Goal: Task Accomplishment & Management: Complete application form

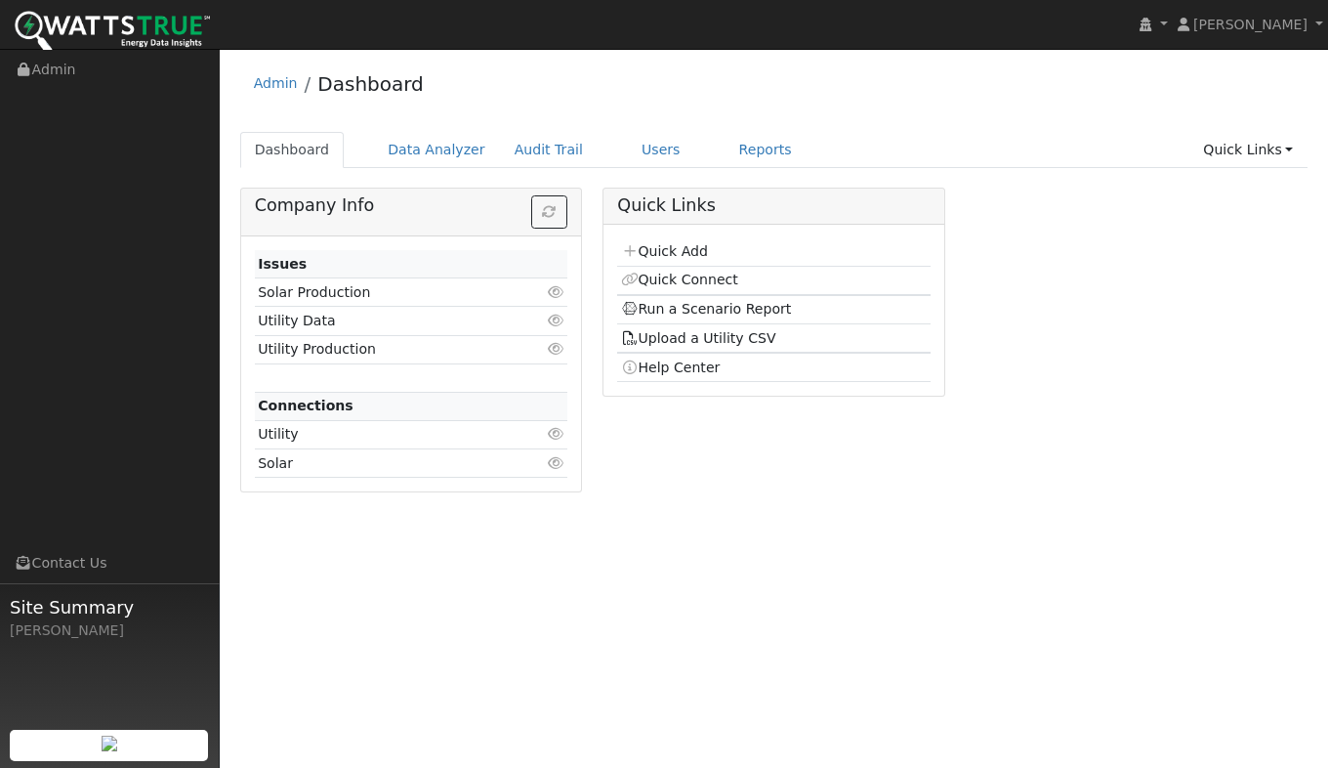
click at [673, 249] on link "Quick Add" at bounding box center [664, 251] width 87 height 16
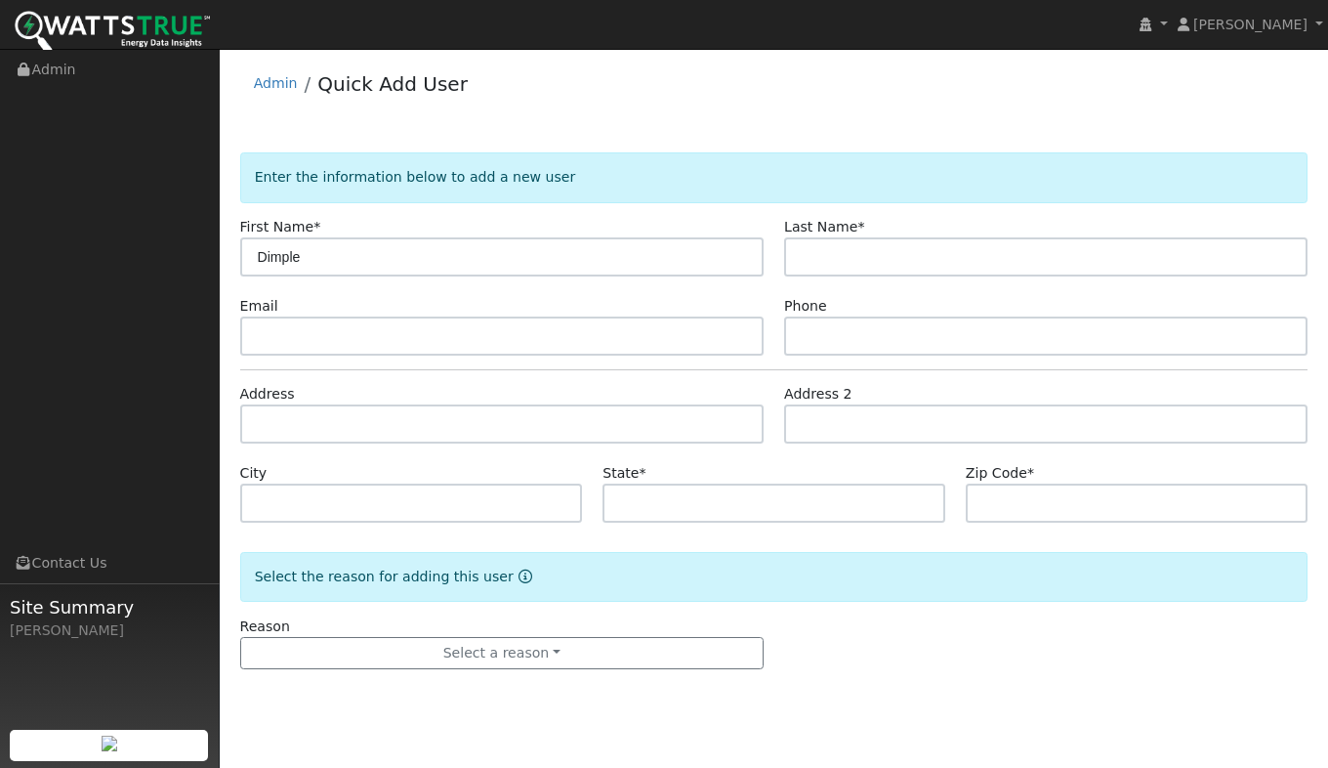
type input "Dimple"
click at [296, 286] on form "Enter the information below to add a new user First Name * [PERSON_NAME] Last N…" at bounding box center [774, 430] width 1068 height 556
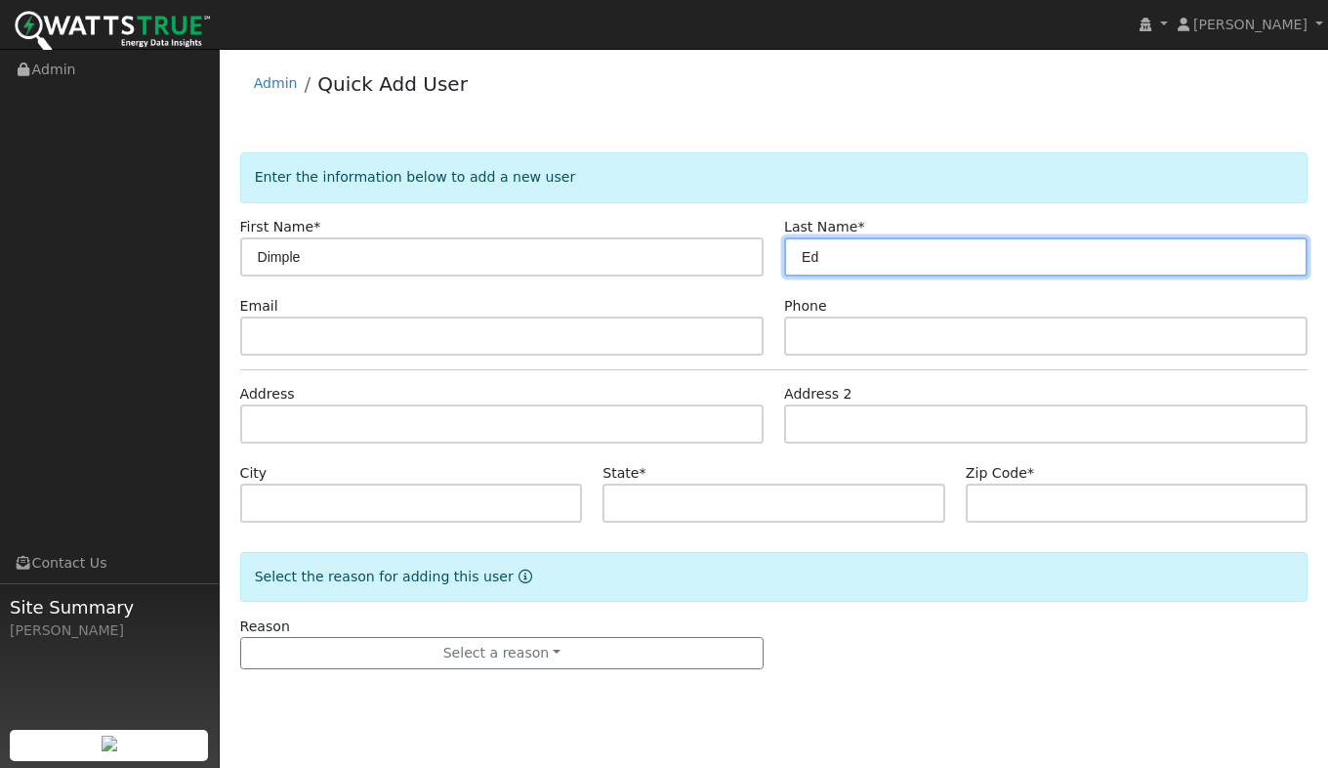
click at [893, 264] on input "Ed" at bounding box center [1046, 256] width 524 height 39
type input "[PERSON_NAME]"
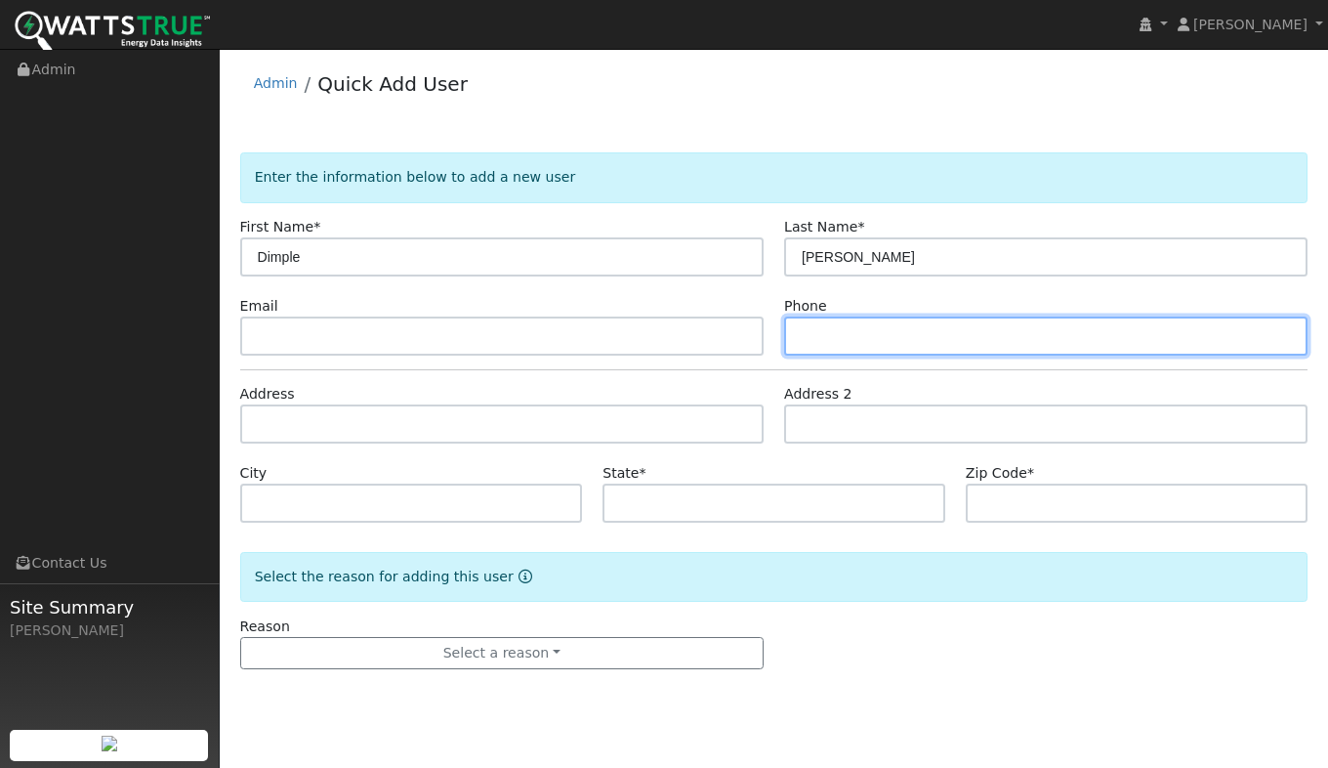
click at [799, 339] on input "text" at bounding box center [1046, 335] width 524 height 39
type input "7072955566"
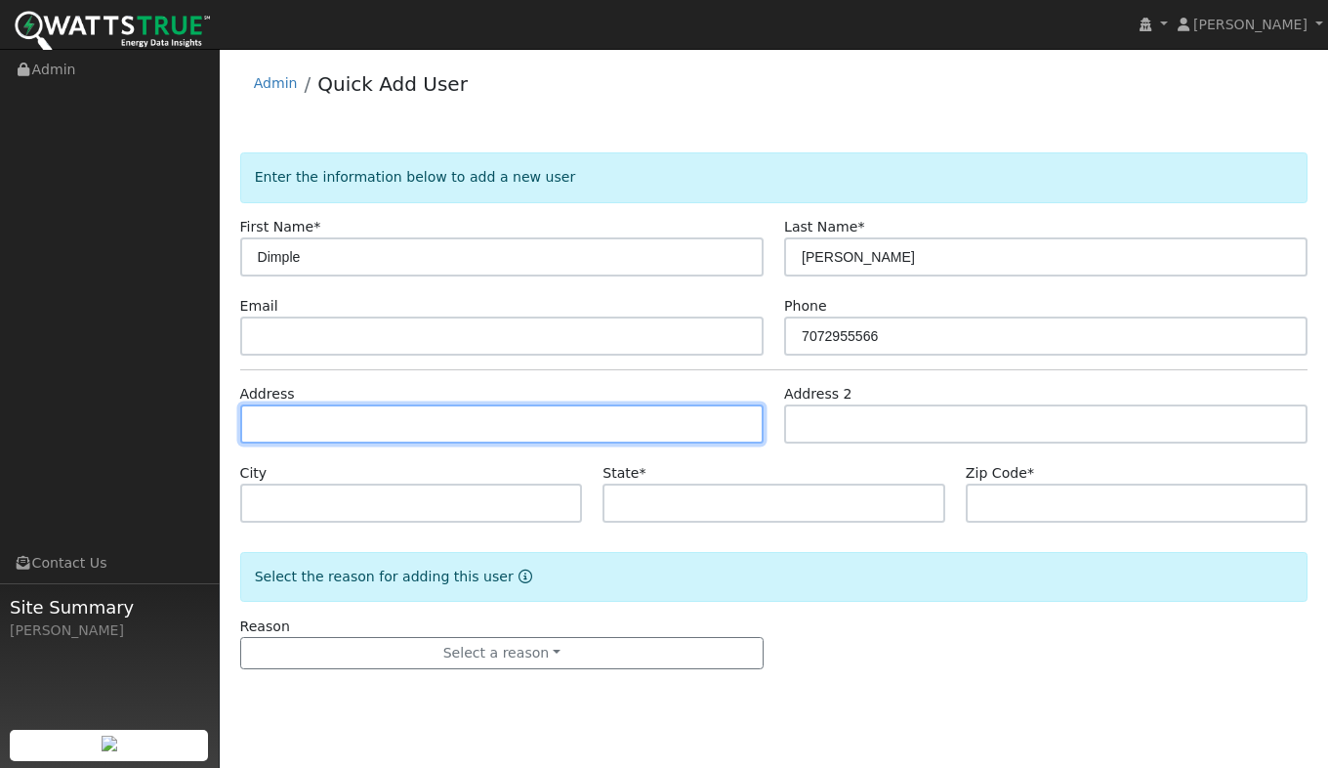
click at [466, 417] on input "text" at bounding box center [502, 423] width 524 height 39
type input "[STREET_ADDRESS]"
type input "[GEOGRAPHIC_DATA]"
type input "CA"
type input "95423"
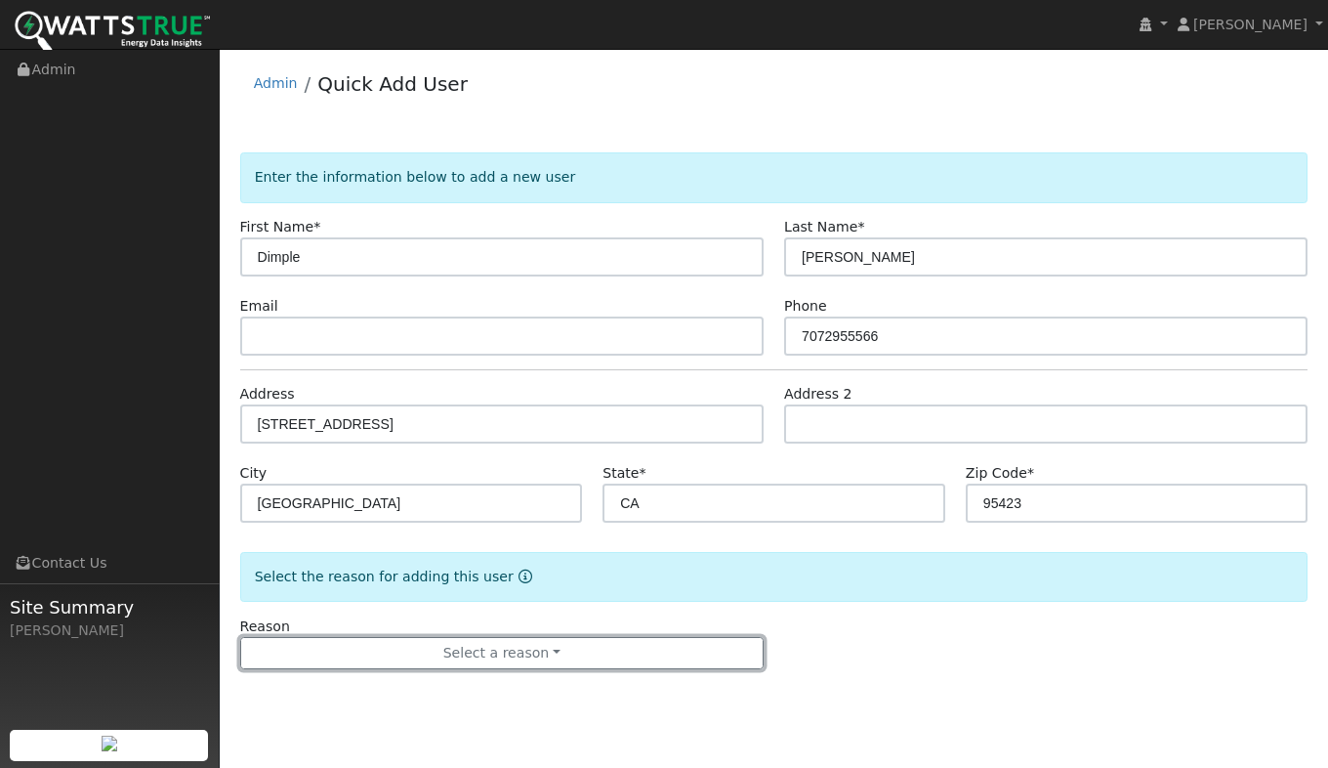
click at [558, 662] on button "Select a reason" at bounding box center [502, 653] width 524 height 33
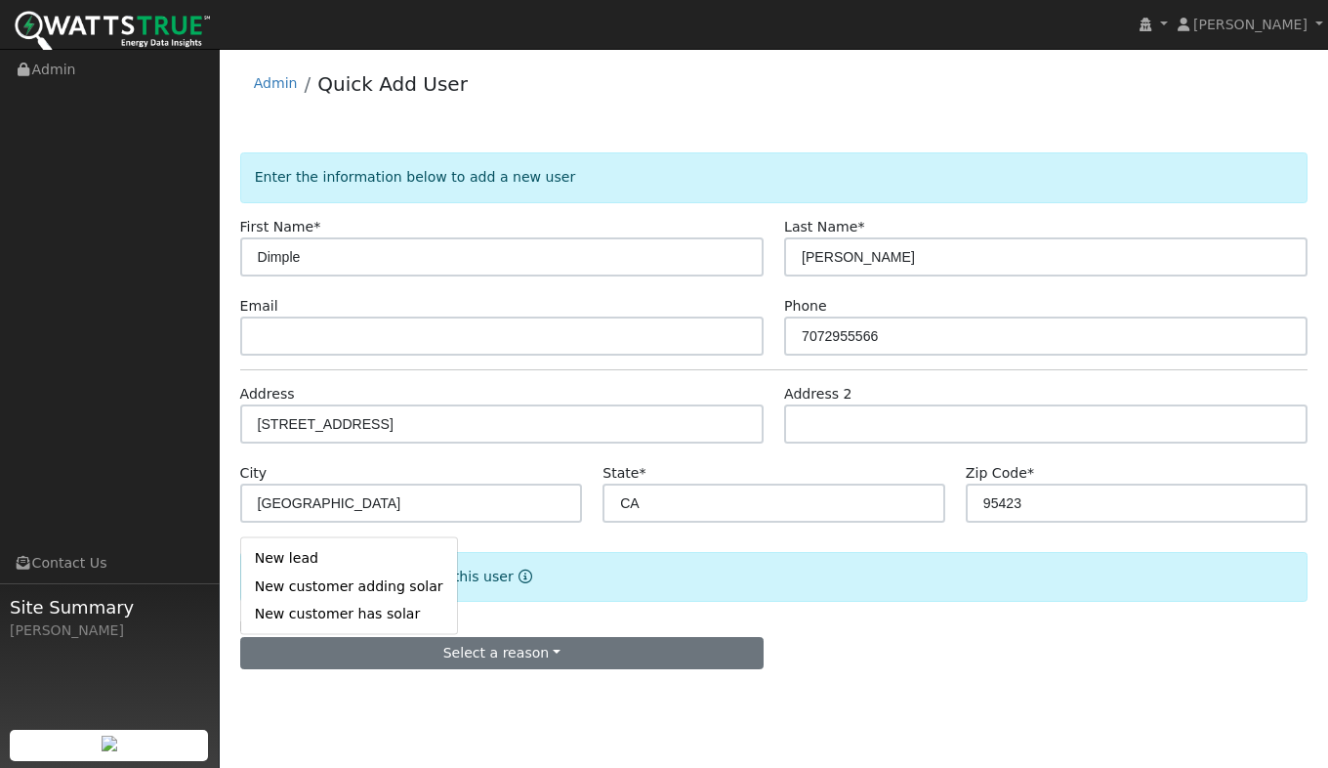
click at [329, 559] on link "New lead" at bounding box center [349, 557] width 216 height 27
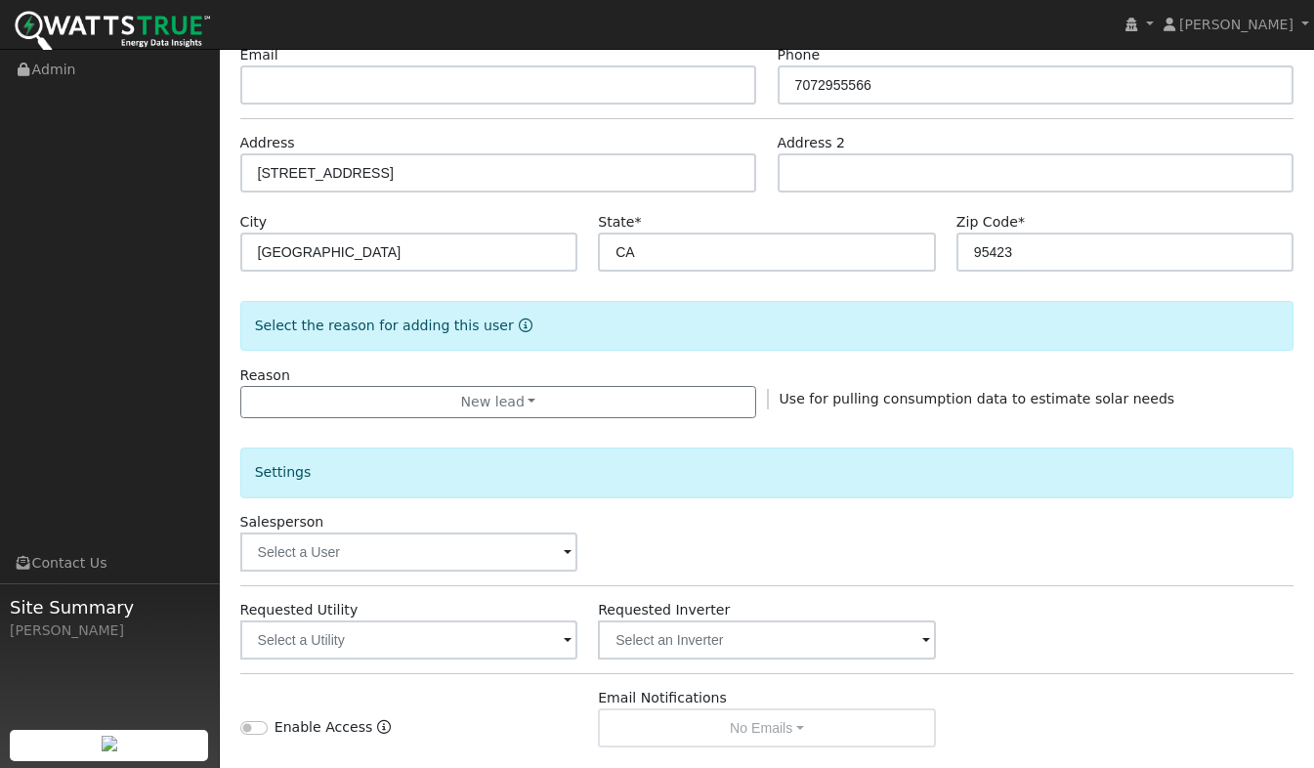
scroll to position [391, 0]
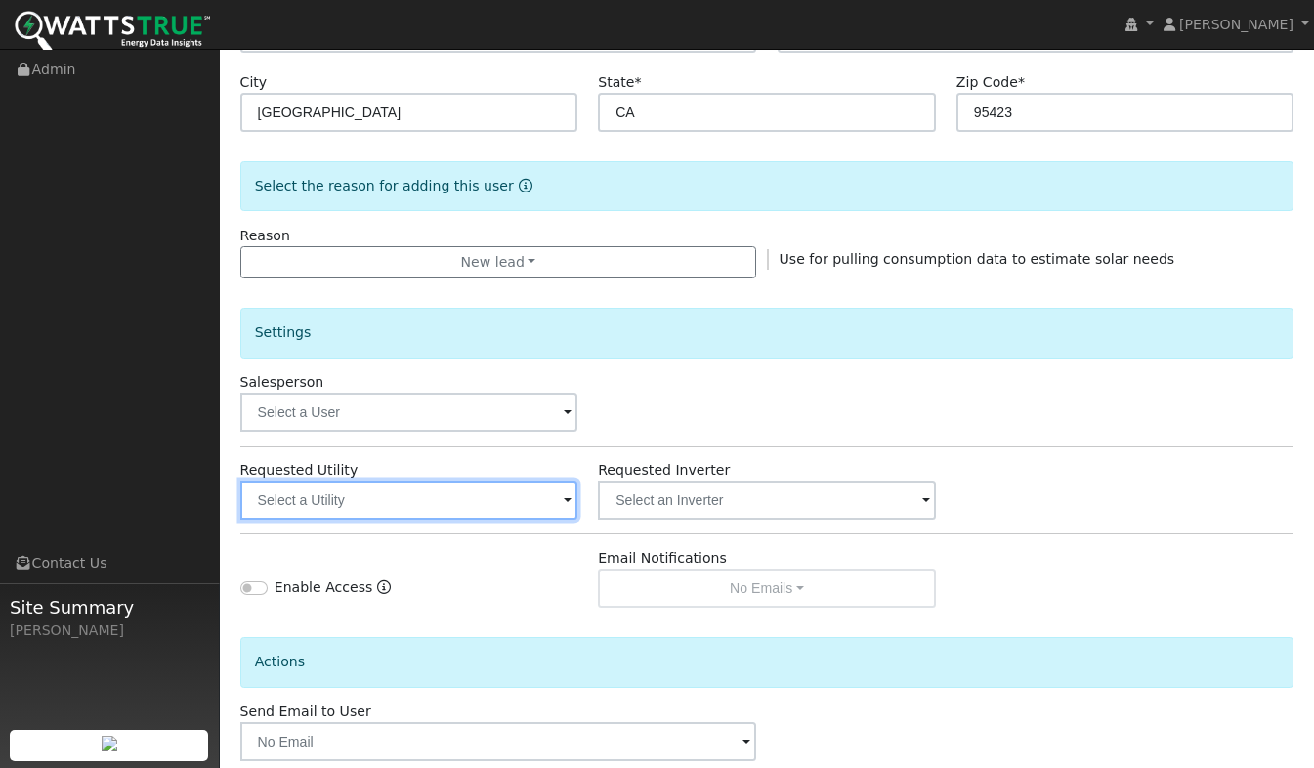
click at [299, 511] on input "text" at bounding box center [409, 500] width 338 height 39
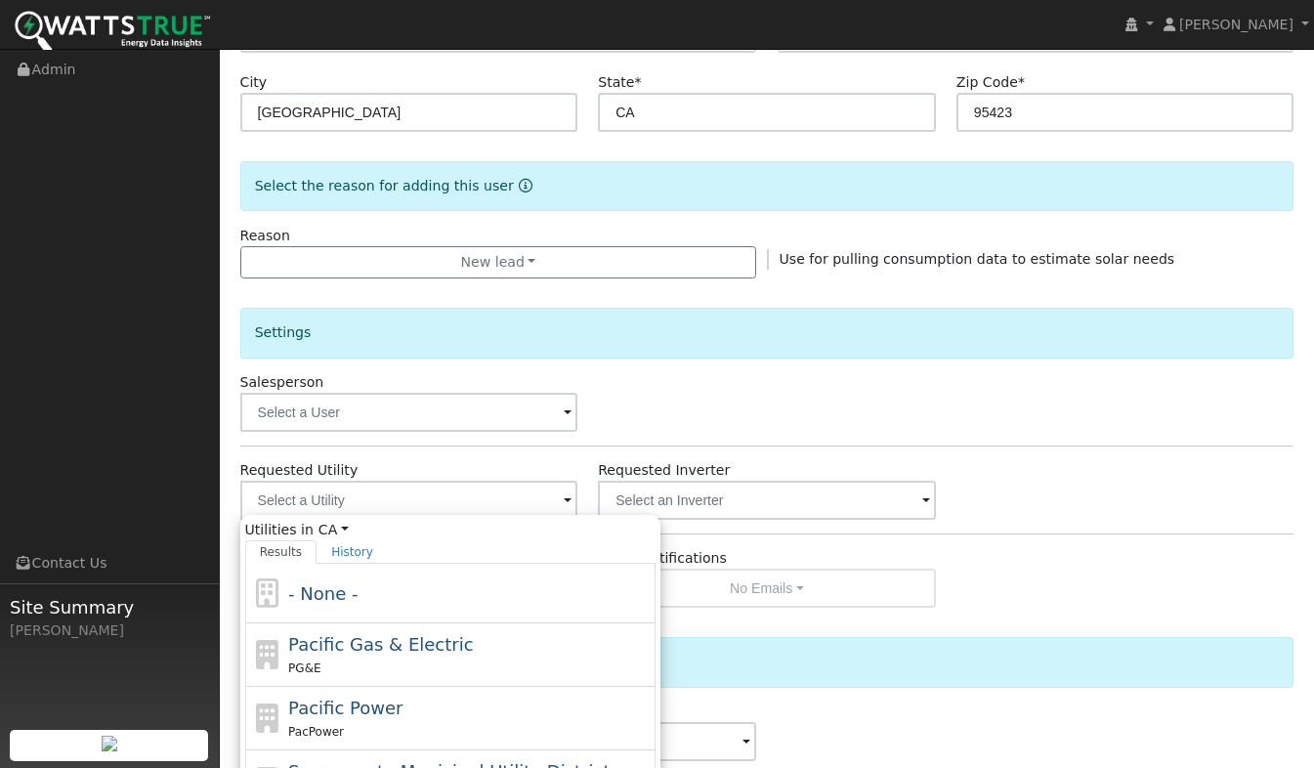
click at [354, 668] on div "PG&E" at bounding box center [469, 667] width 362 height 21
type input "Pacific Gas & Electric"
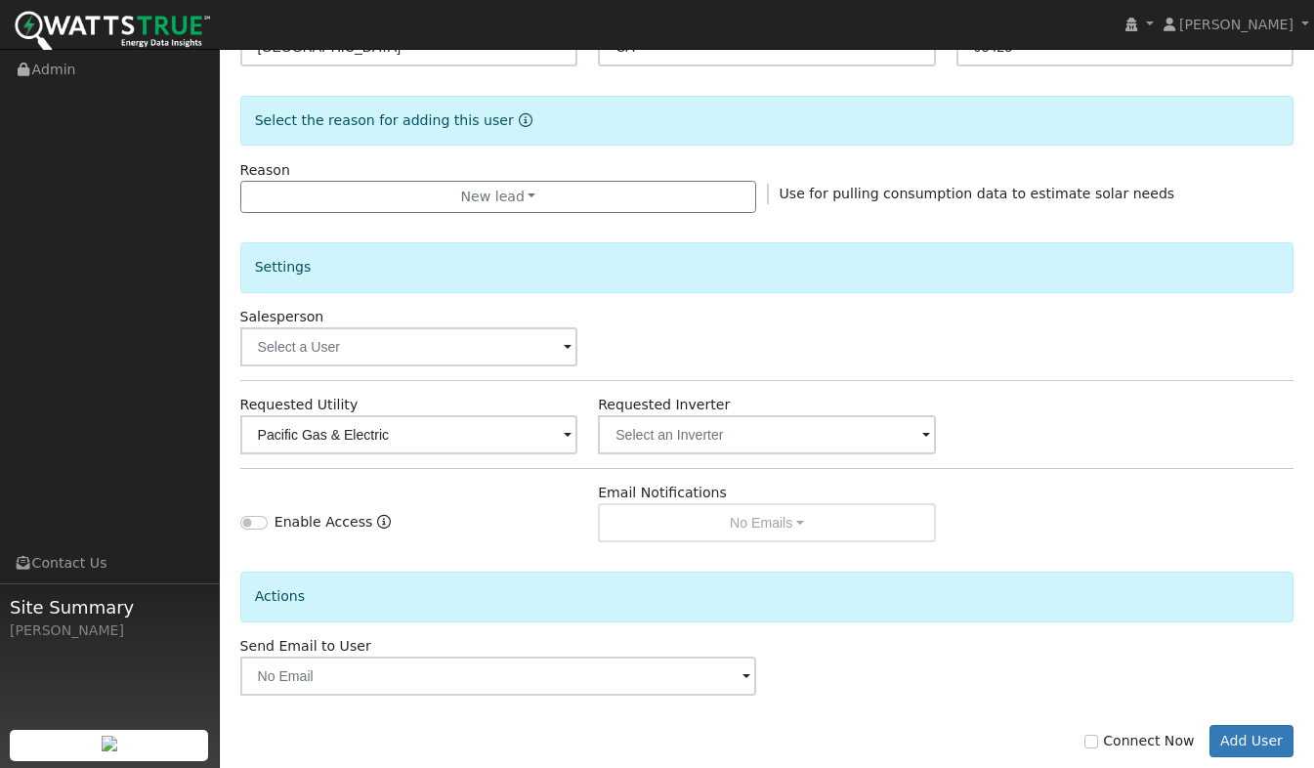
scroll to position [494, 0]
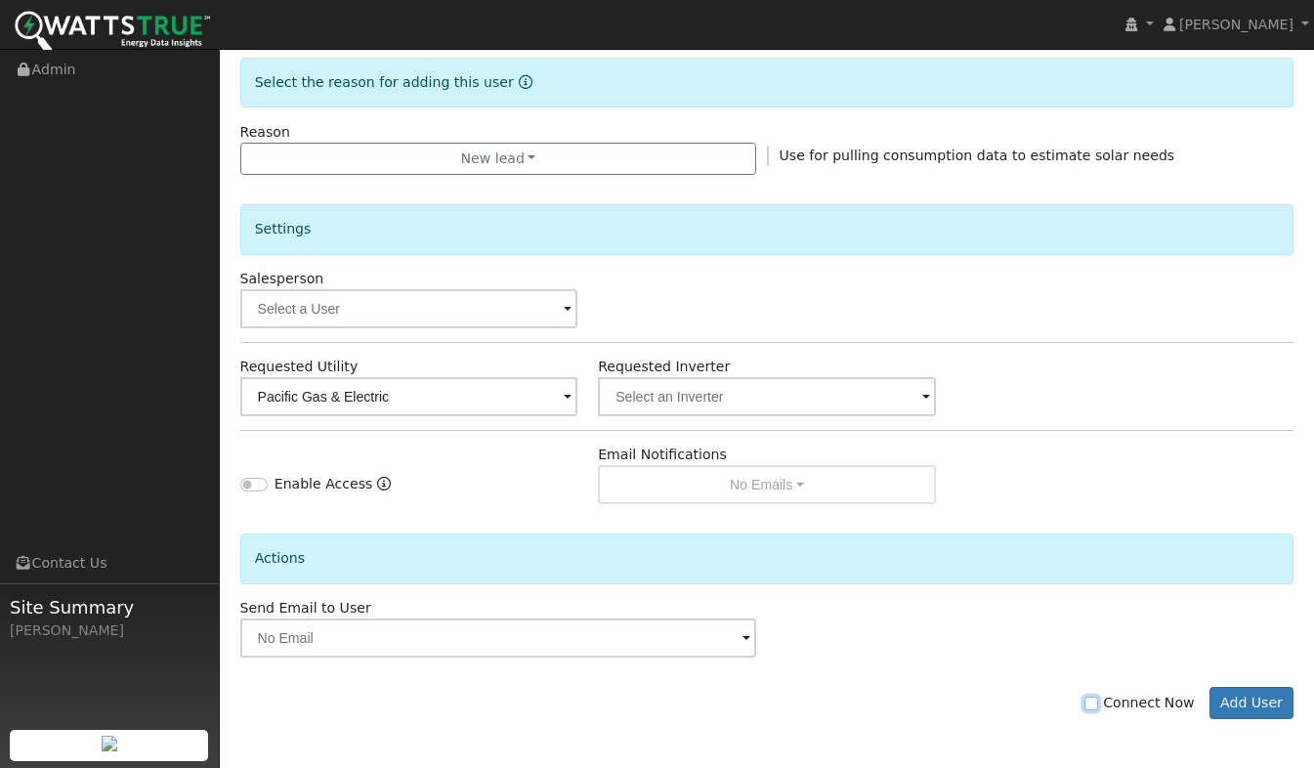
click at [1098, 701] on input "Connect Now" at bounding box center [1091, 703] width 14 height 14
checkbox input "true"
click at [1242, 708] on button "Add User" at bounding box center [1251, 703] width 85 height 33
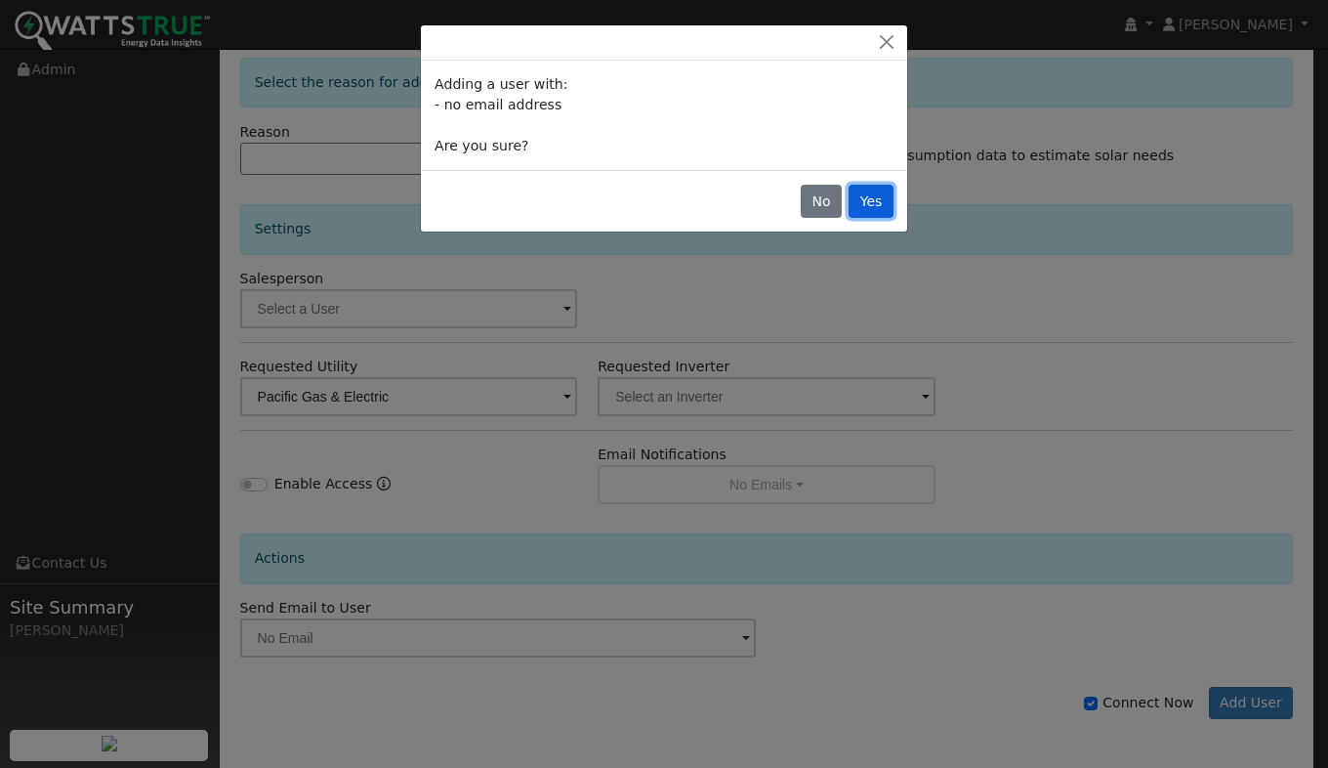
click at [881, 204] on button "Yes" at bounding box center [871, 201] width 45 height 33
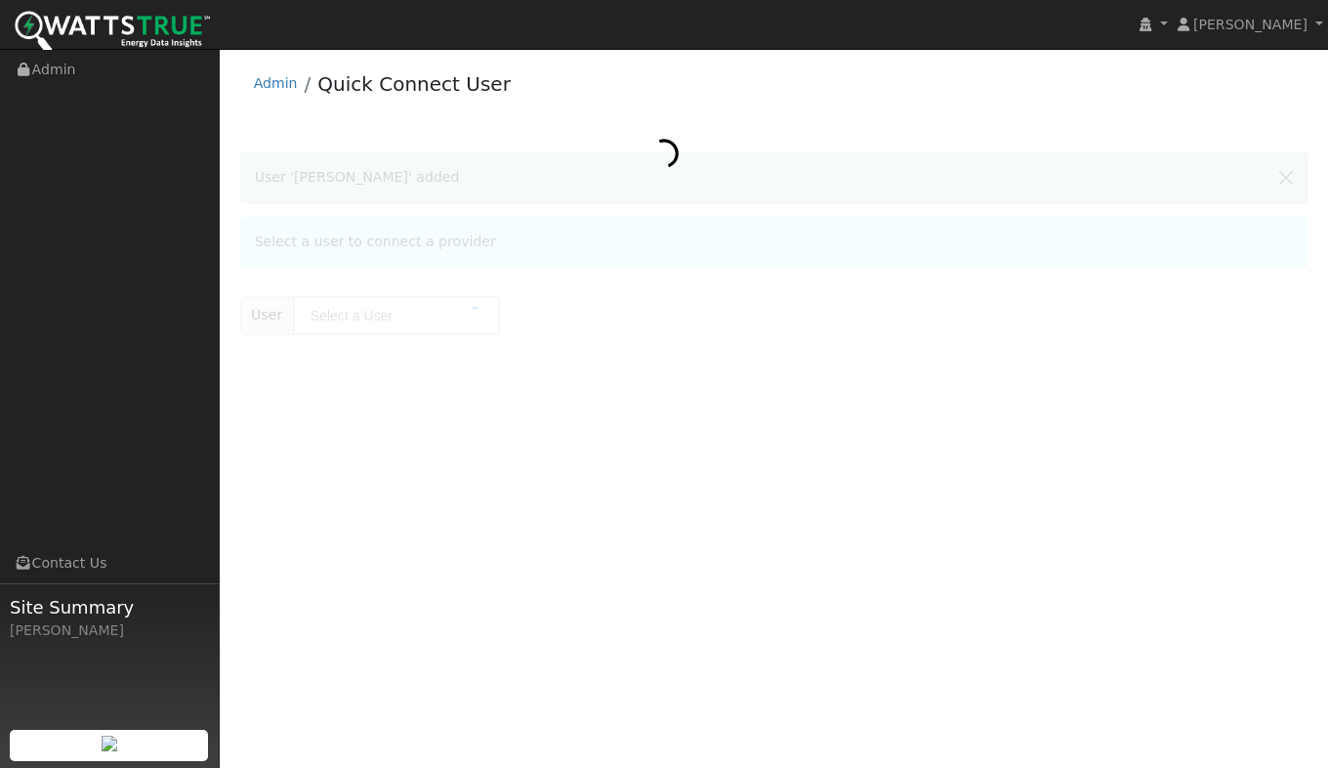
type input "Dimple Edwards"
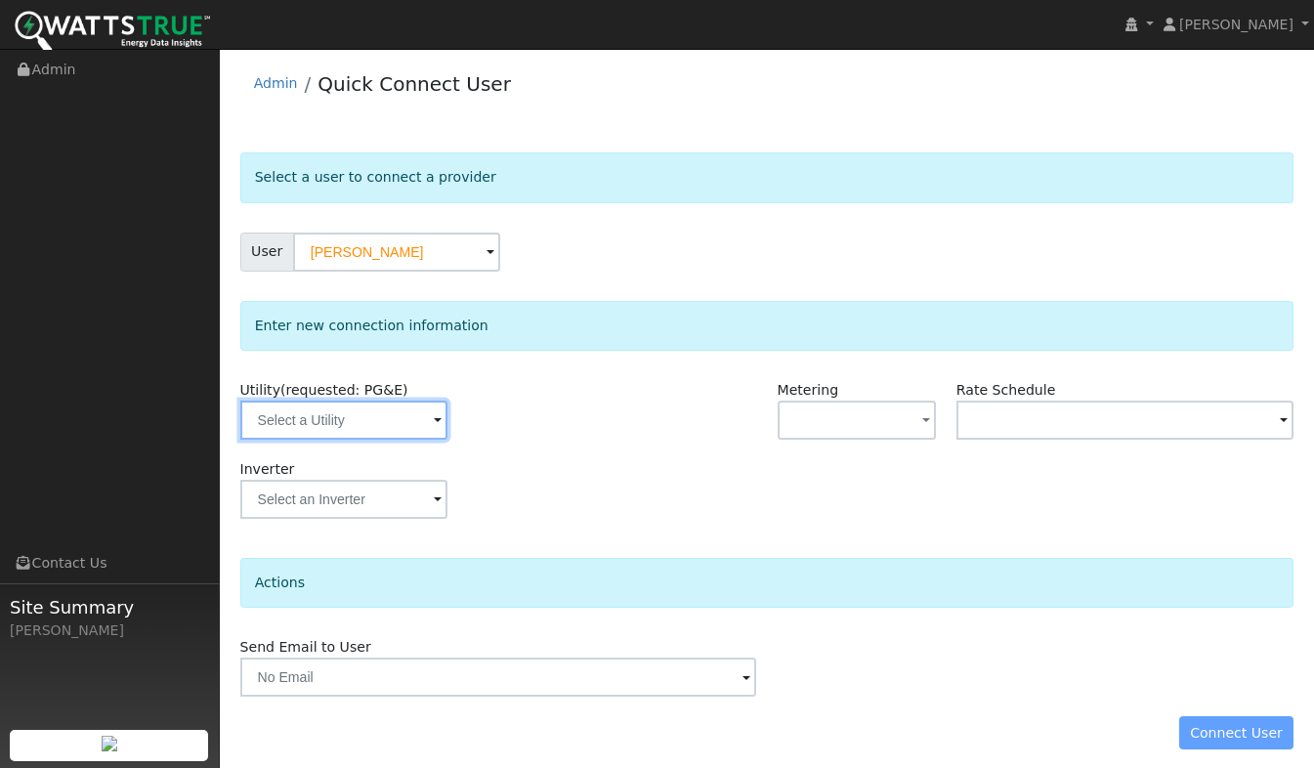
click at [310, 427] on input "text" at bounding box center [343, 419] width 207 height 39
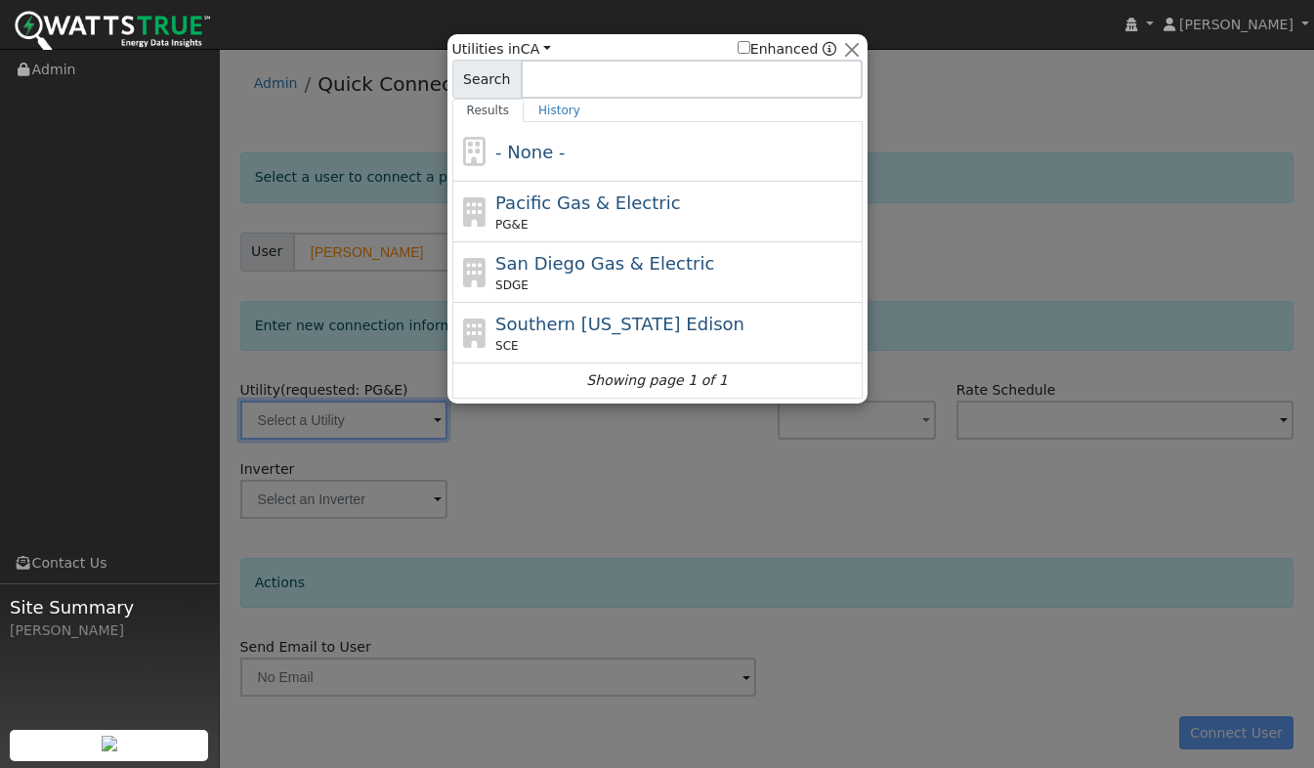
click at [574, 217] on div "PG&E" at bounding box center [676, 225] width 362 height 18
type input "PG&E"
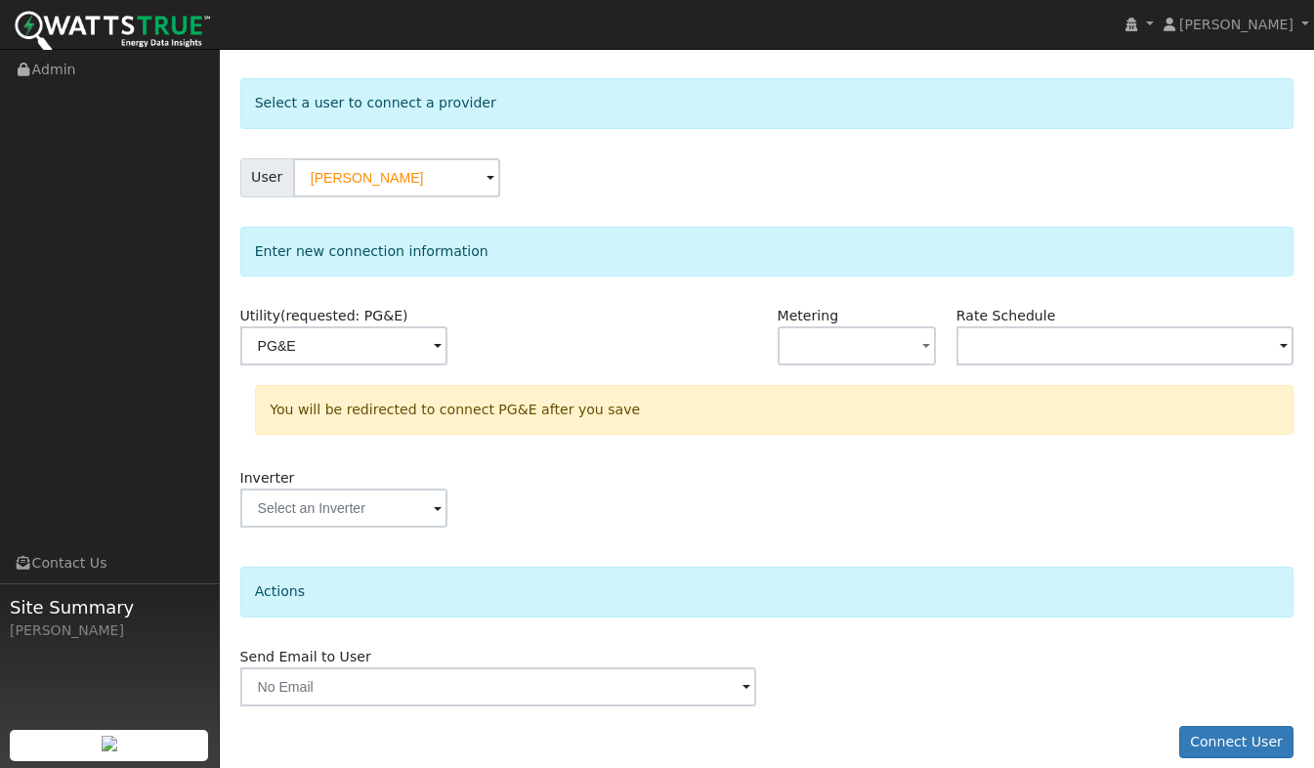
scroll to position [94, 0]
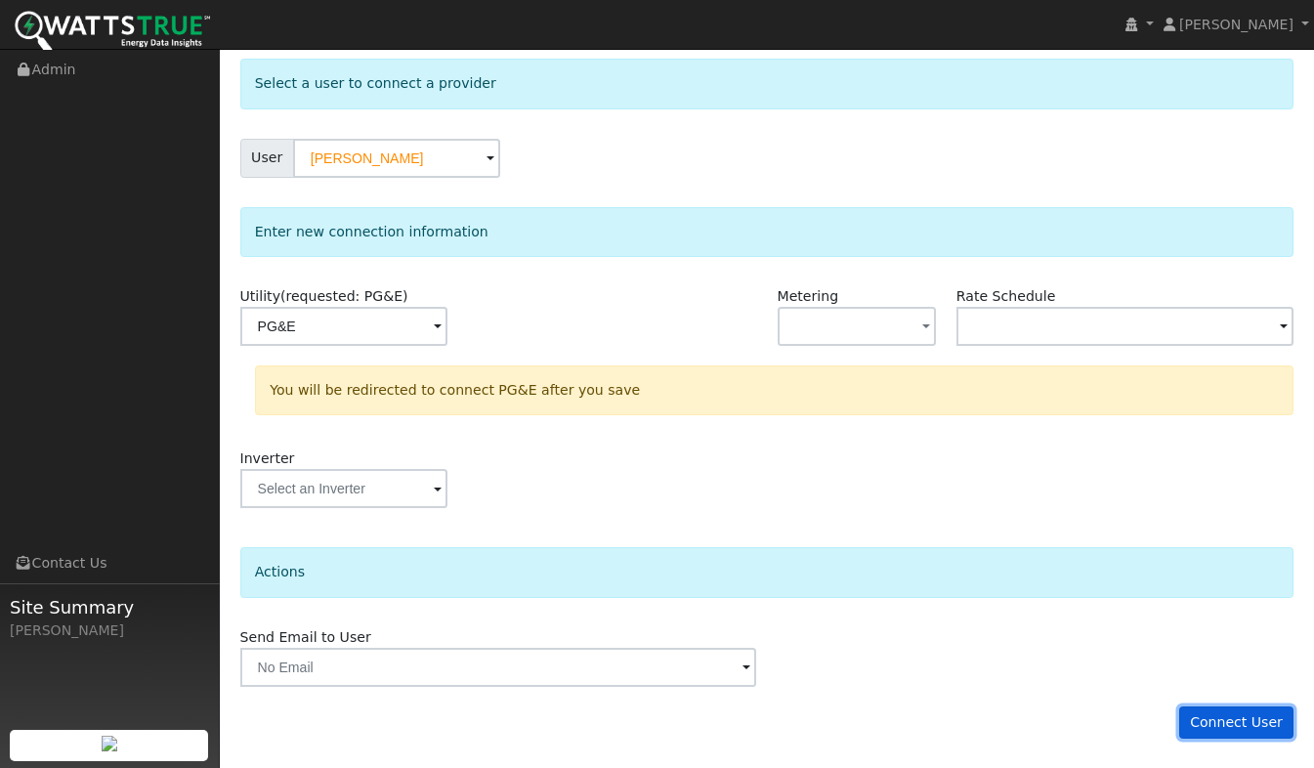
click at [1254, 730] on button "Connect User" at bounding box center [1236, 722] width 115 height 33
